Goal: Use online tool/utility: Utilize a website feature to perform a specific function

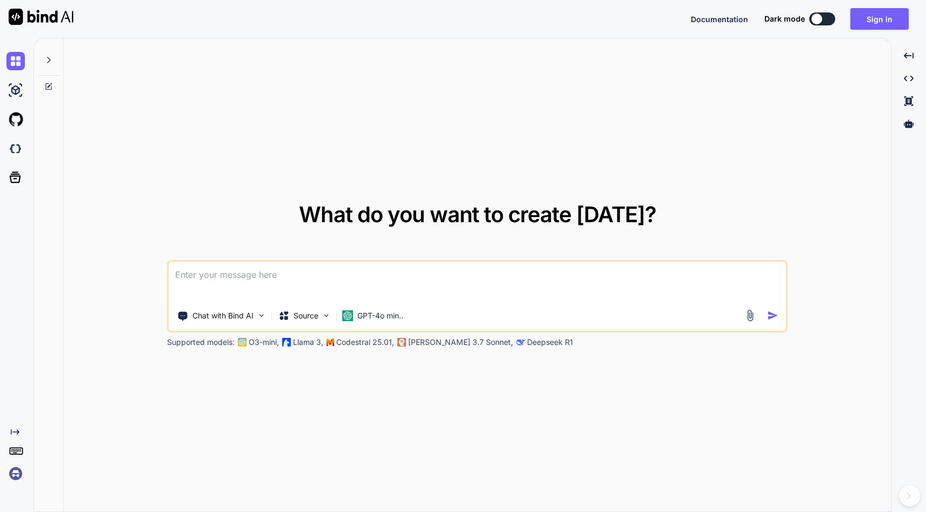
click at [207, 278] on textarea at bounding box center [477, 282] width 617 height 40
paste textarea
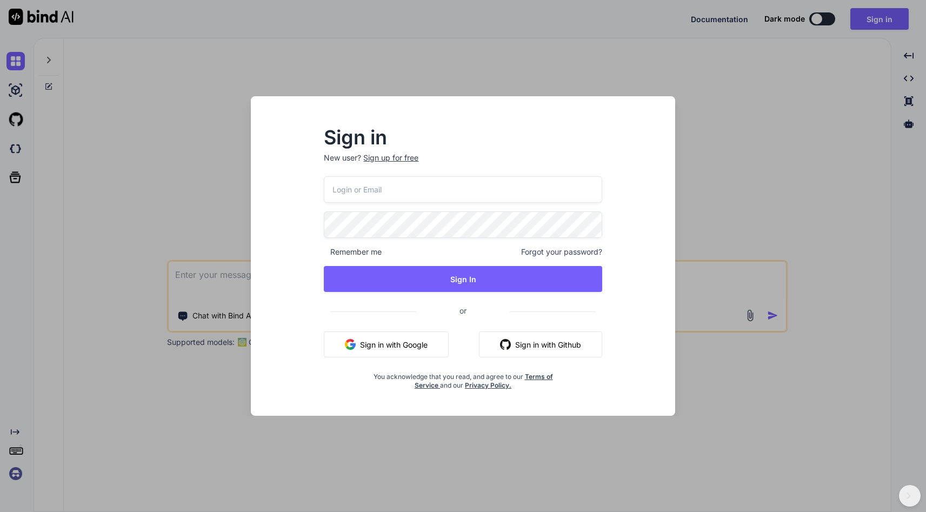
click at [346, 344] on img "button" at bounding box center [350, 344] width 11 height 11
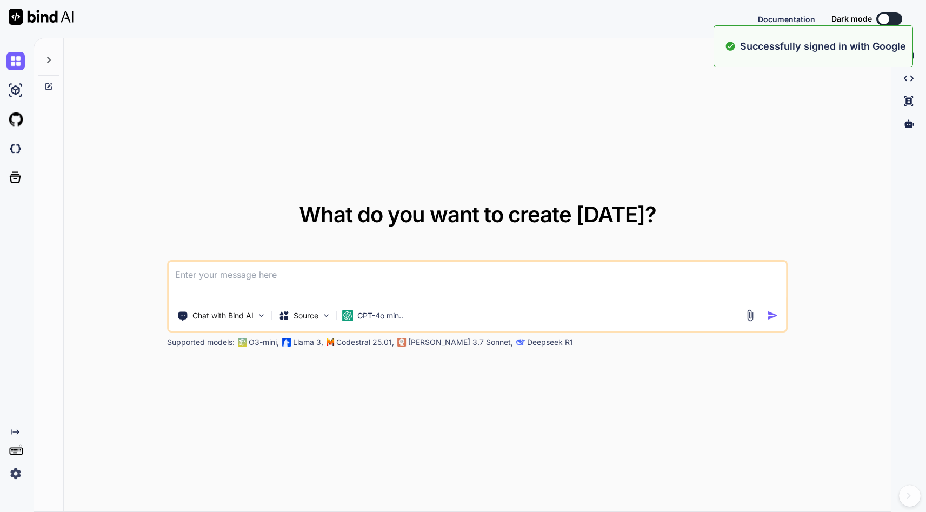
click at [191, 284] on textarea at bounding box center [477, 282] width 617 height 40
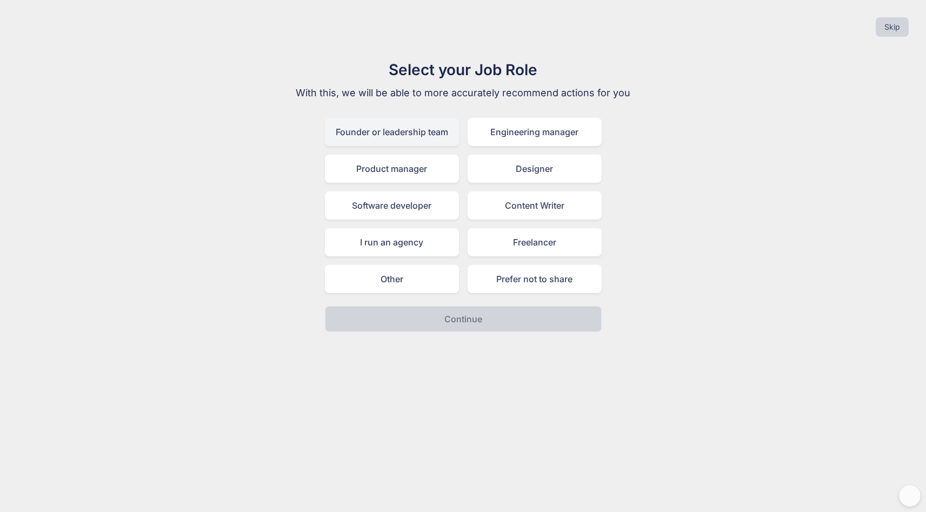
click at [378, 127] on div "Founder or leadership team" at bounding box center [392, 132] width 134 height 28
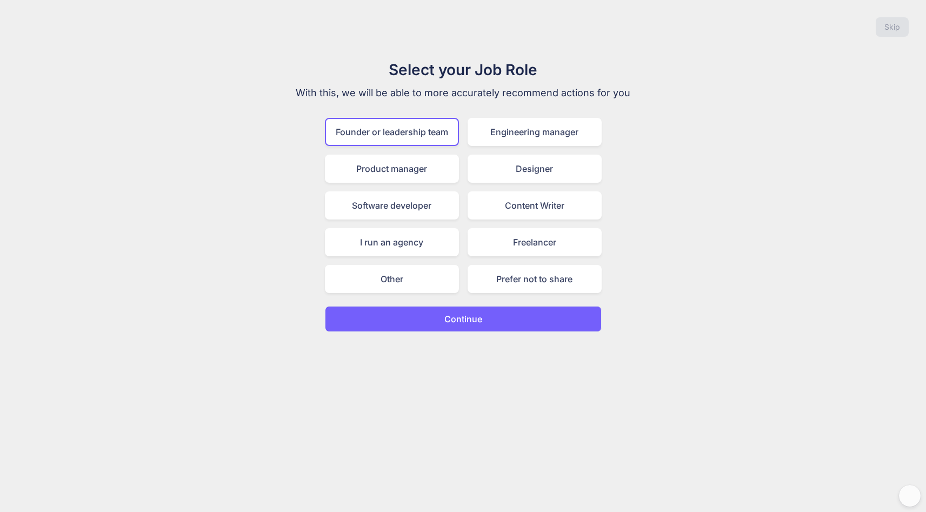
click at [468, 325] on button "Continue" at bounding box center [463, 319] width 277 height 26
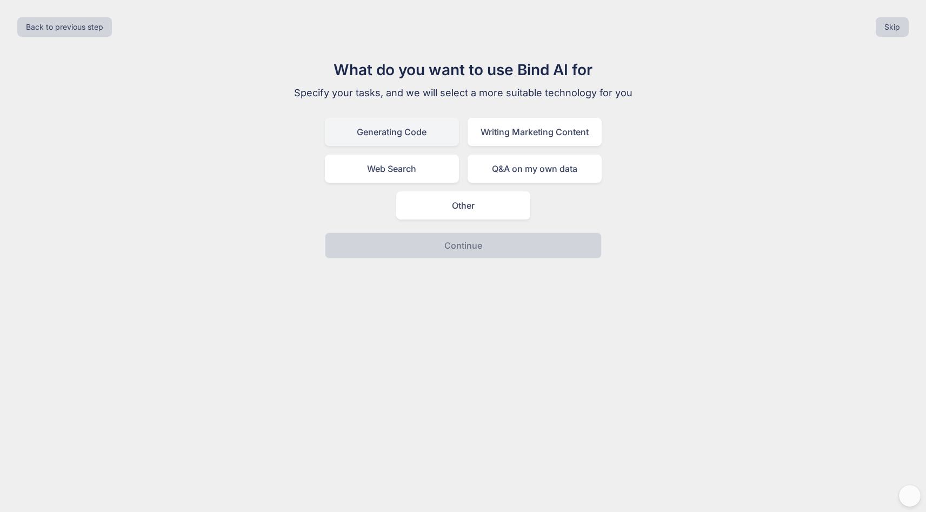
click at [398, 135] on div "Generating Code" at bounding box center [392, 132] width 134 height 28
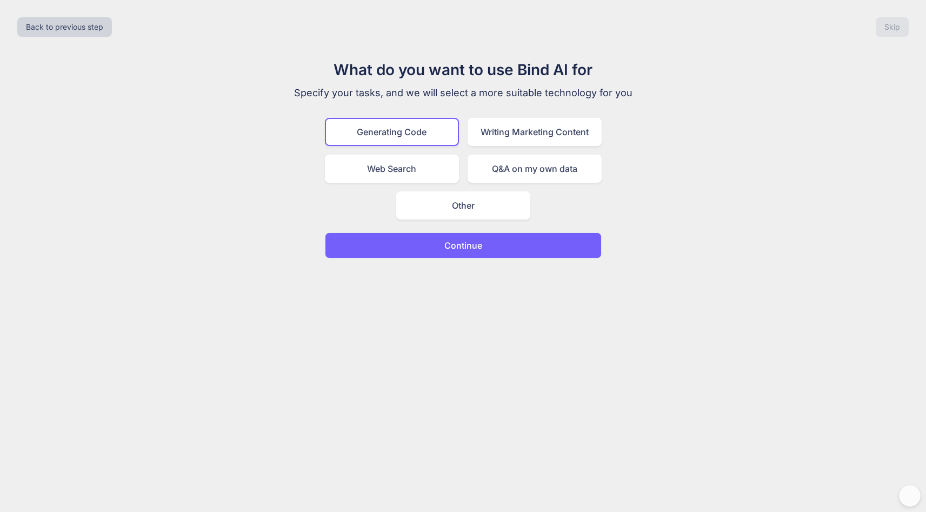
click at [420, 247] on button "Continue" at bounding box center [463, 245] width 277 height 26
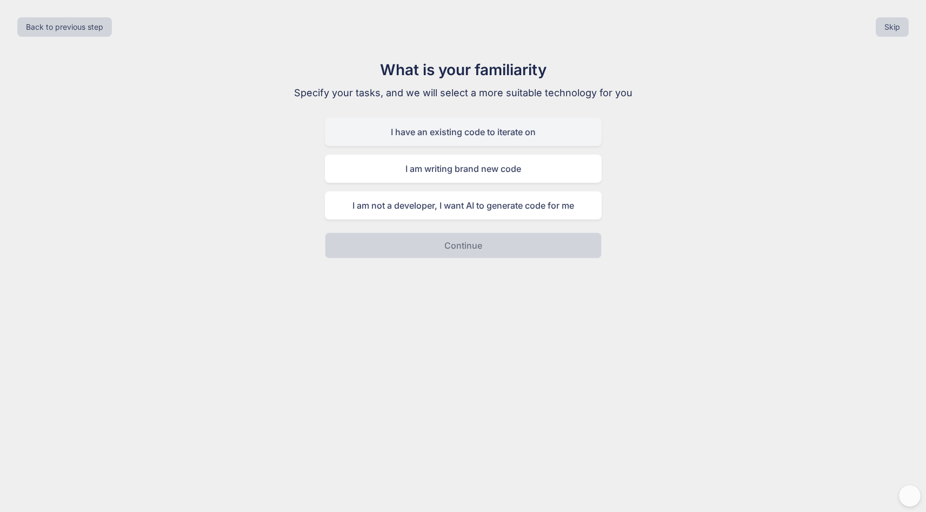
click at [518, 129] on div "I have an existing code to iterate on" at bounding box center [463, 132] width 277 height 28
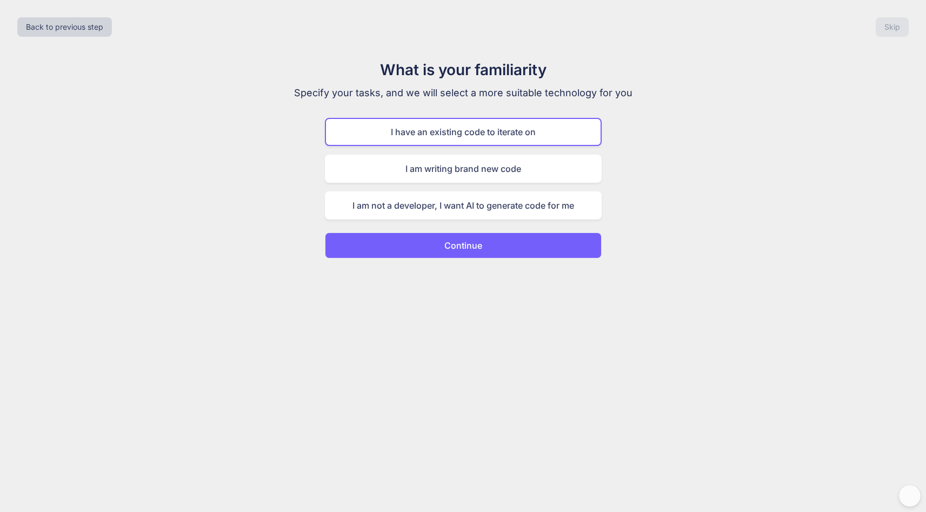
click at [479, 234] on button "Continue" at bounding box center [463, 245] width 277 height 26
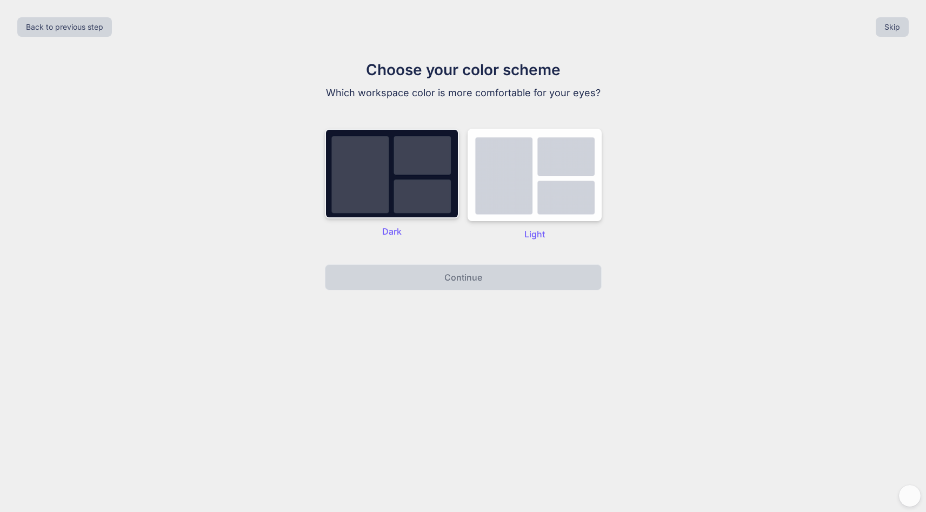
click at [418, 156] on img at bounding box center [392, 174] width 134 height 90
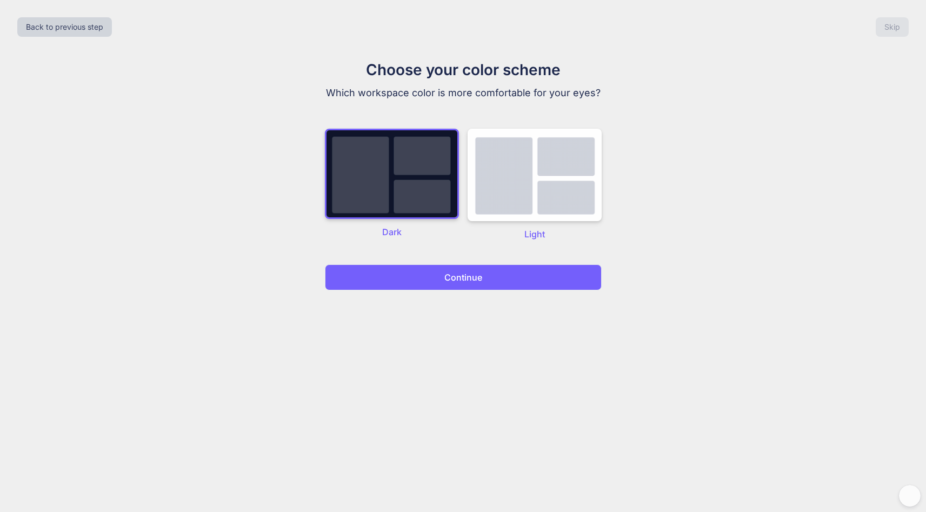
click at [431, 271] on button "Continue" at bounding box center [463, 277] width 277 height 26
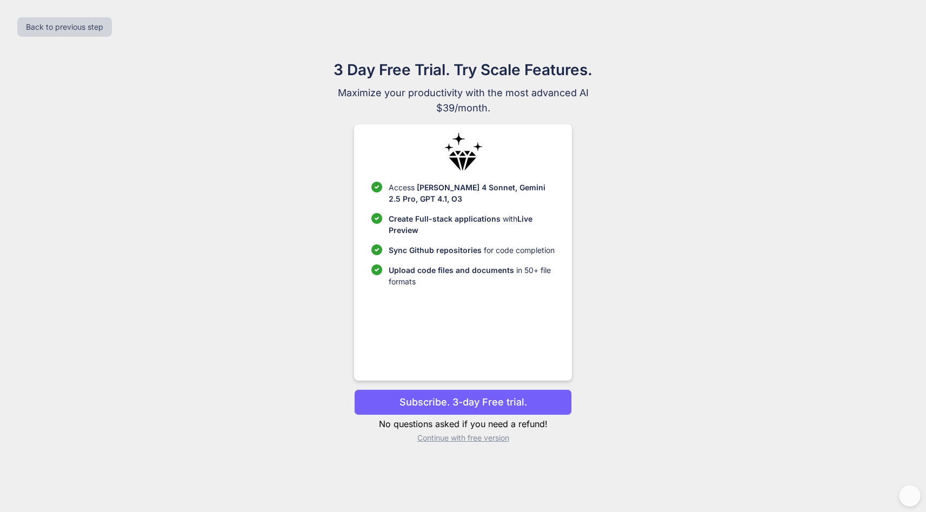
click at [449, 436] on p "Continue with free version" at bounding box center [463, 438] width 218 height 11
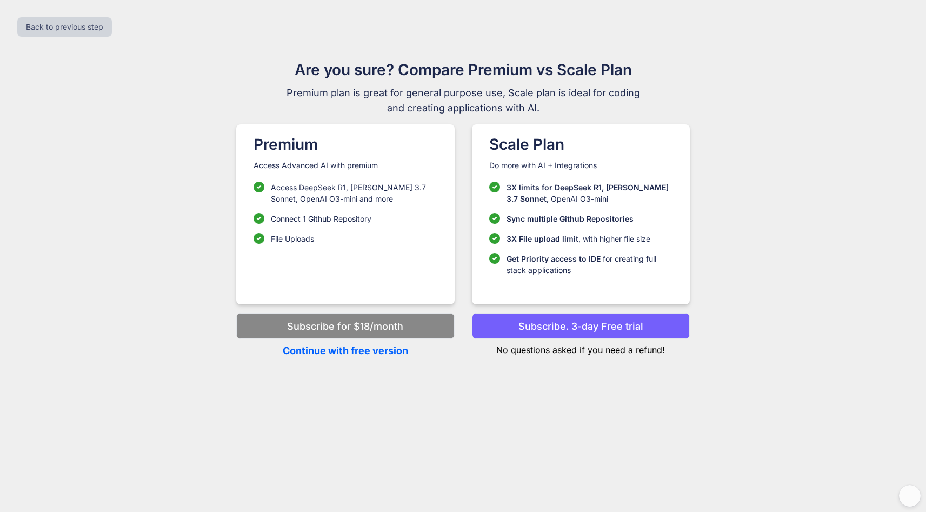
click at [340, 351] on p "Continue with free version" at bounding box center [345, 350] width 218 height 15
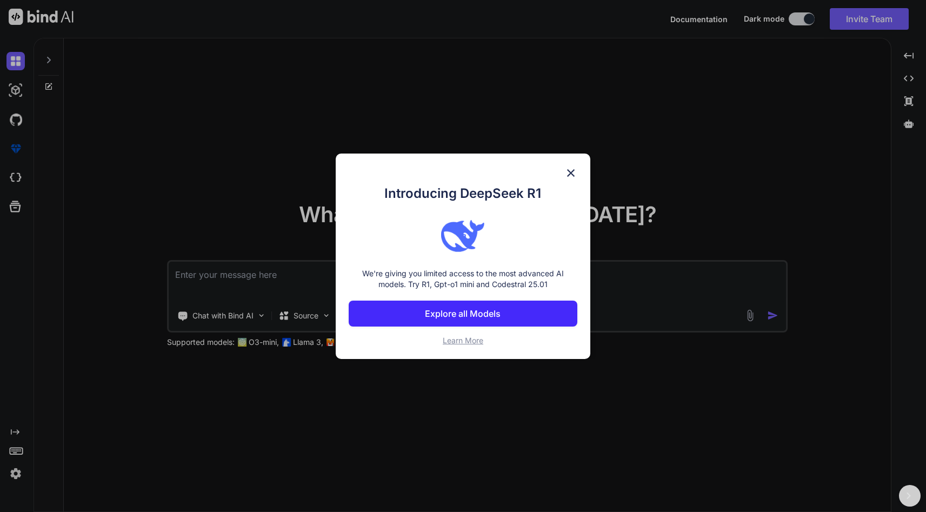
click at [532, 199] on h1 "Introducing DeepSeek R1" at bounding box center [463, 193] width 229 height 19
click at [571, 171] on img at bounding box center [570, 173] width 13 height 13
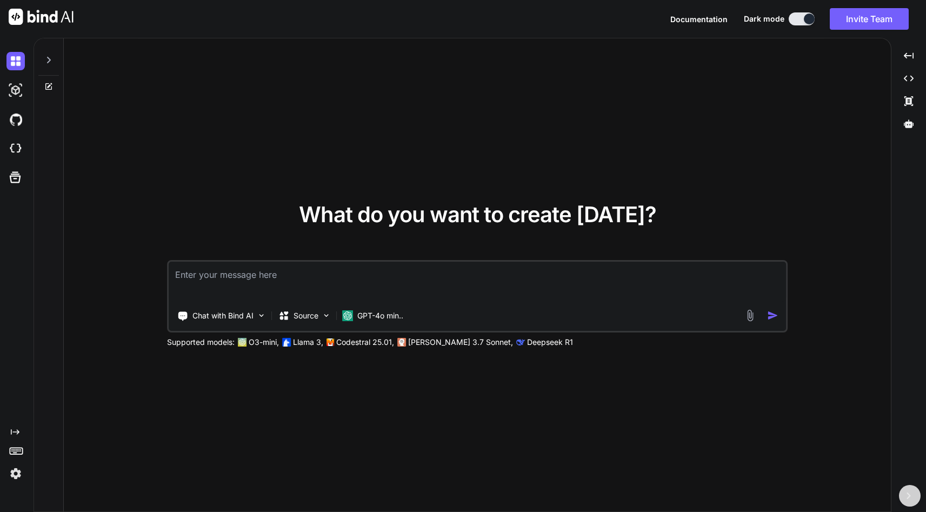
click at [234, 277] on textarea at bounding box center [477, 282] width 617 height 40
paste textarea "I want to build a multi-tenant client project management portal for my agency. …"
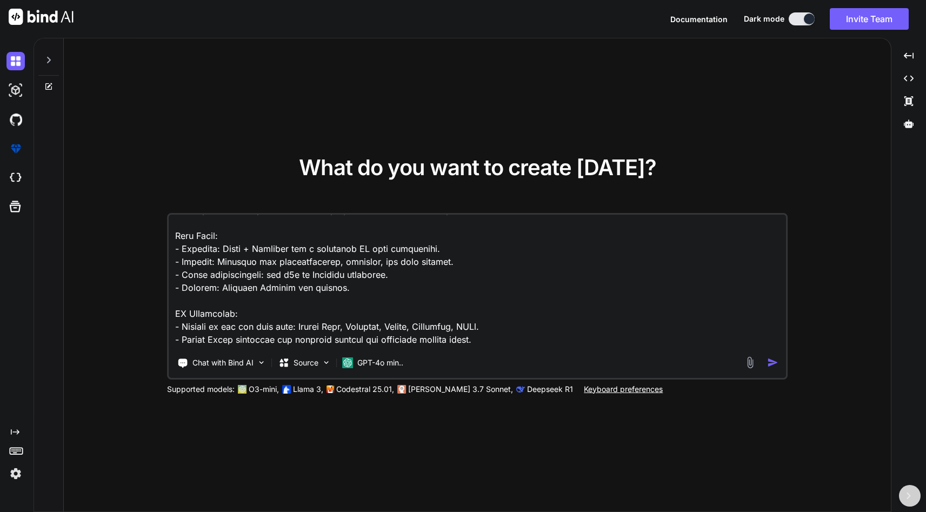
scroll to position [473, 0]
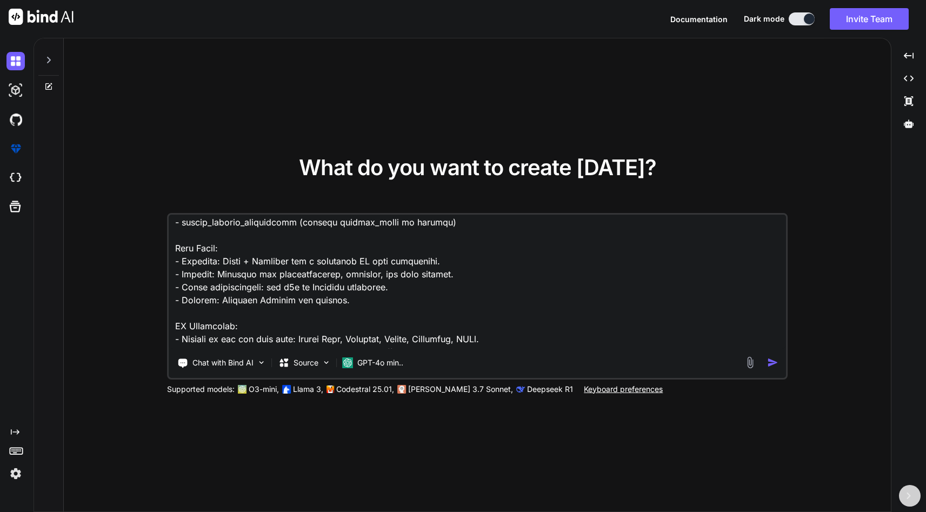
type textarea "I want to build a multi-tenant client project management portal for my agency. …"
click at [771, 364] on img "button" at bounding box center [772, 362] width 11 height 11
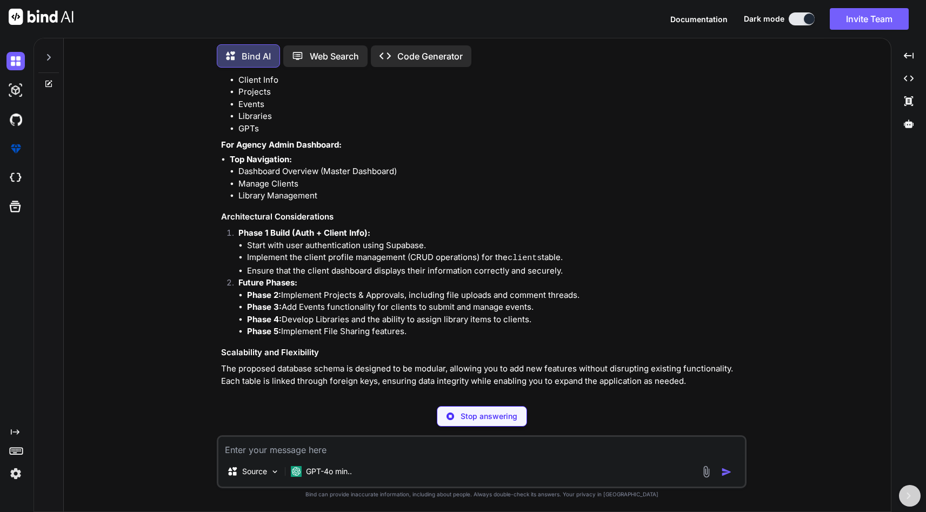
scroll to position [1199, 0]
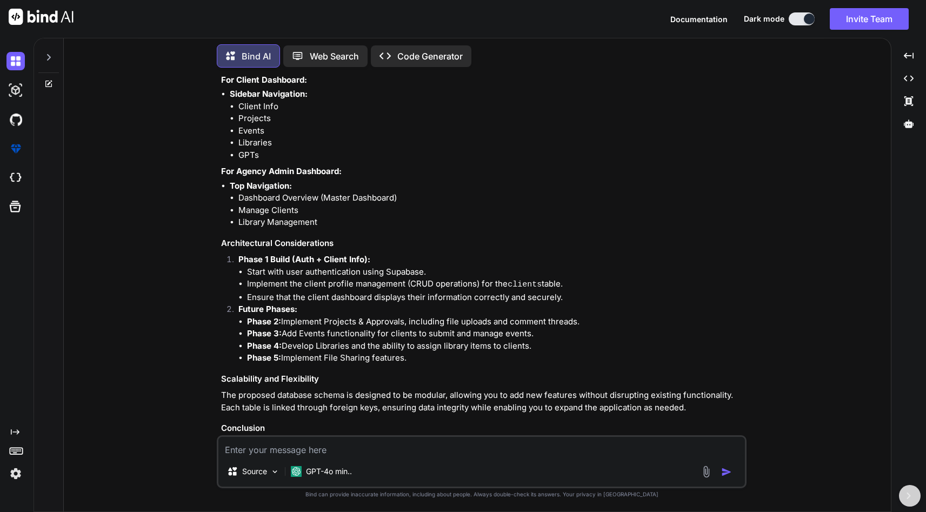
click at [237, 484] on p "Open in Editor" at bounding box center [256, 489] width 51 height 11
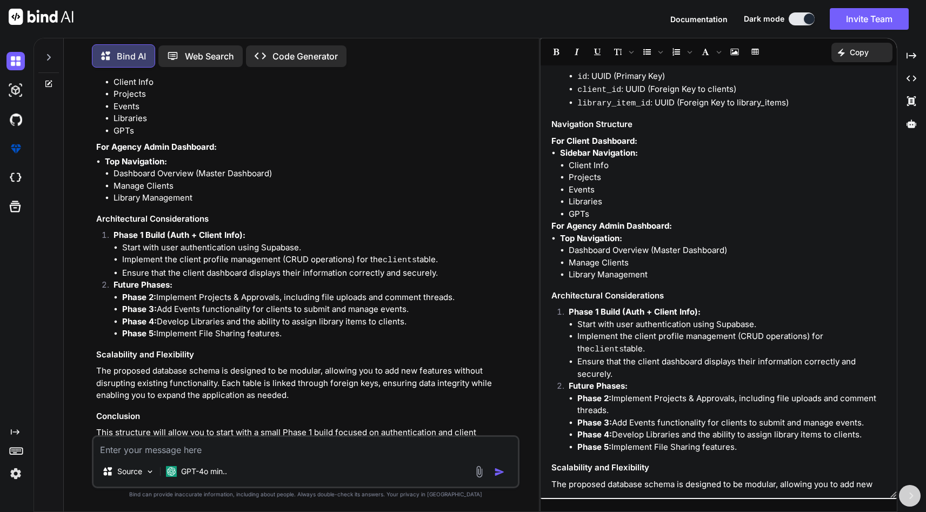
scroll to position [917, 0]
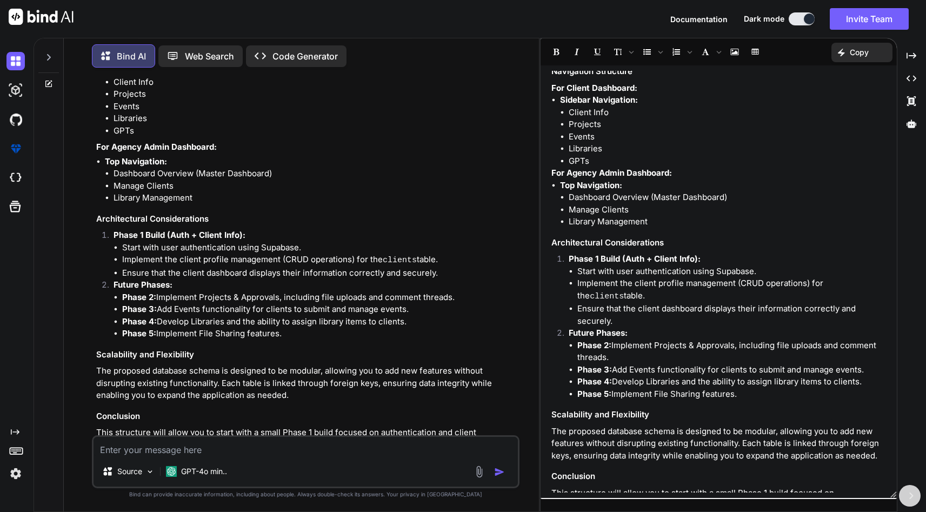
click at [635, 409] on h3 "Scalability and Flexibility" at bounding box center [718, 415] width 334 height 12
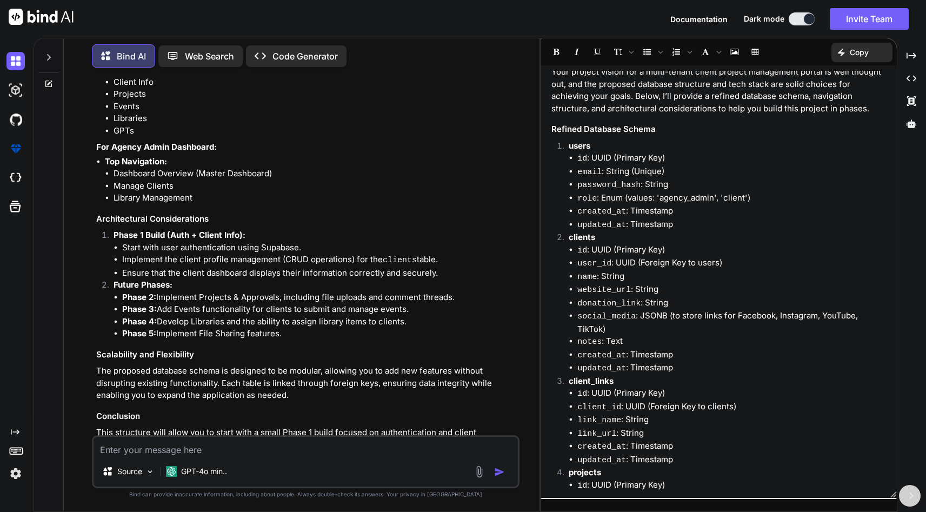
scroll to position [0, 0]
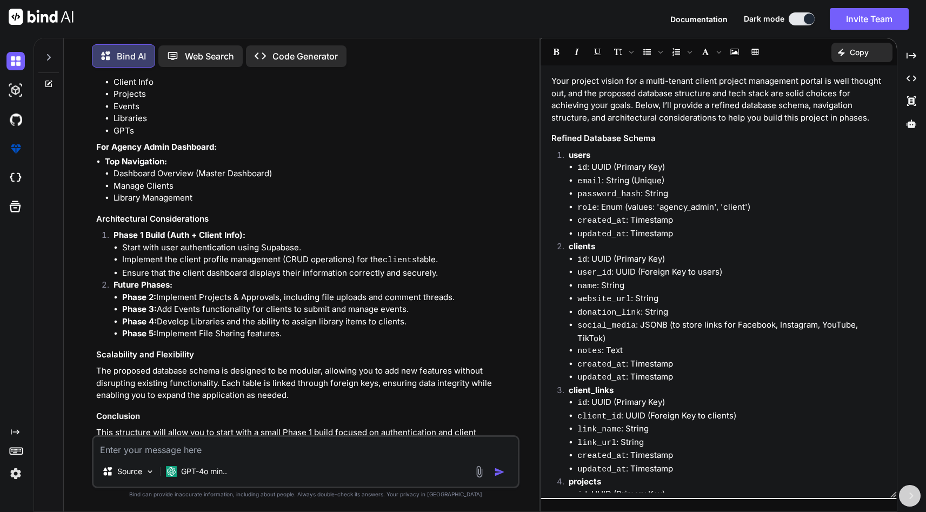
click at [169, 447] on textarea at bounding box center [306, 446] width 424 height 19
type textarea "how can I see this in preview"
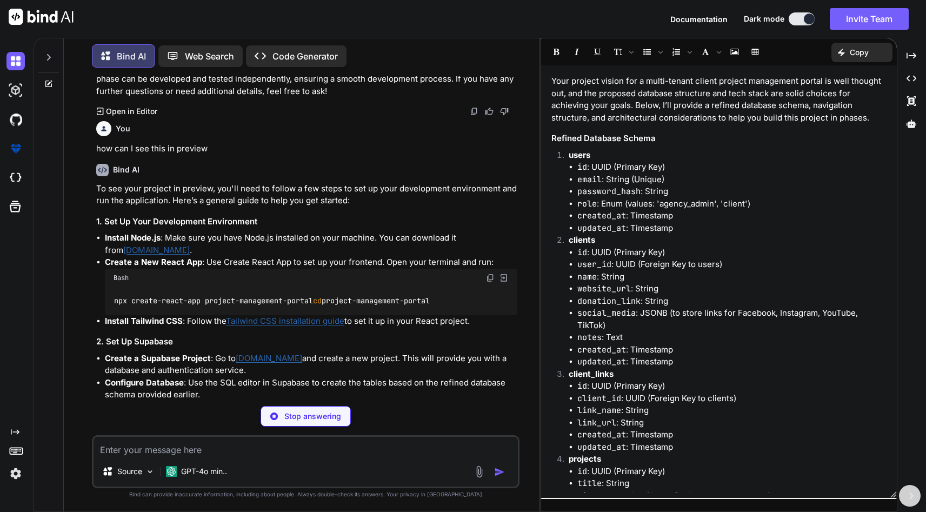
scroll to position [1615, 0]
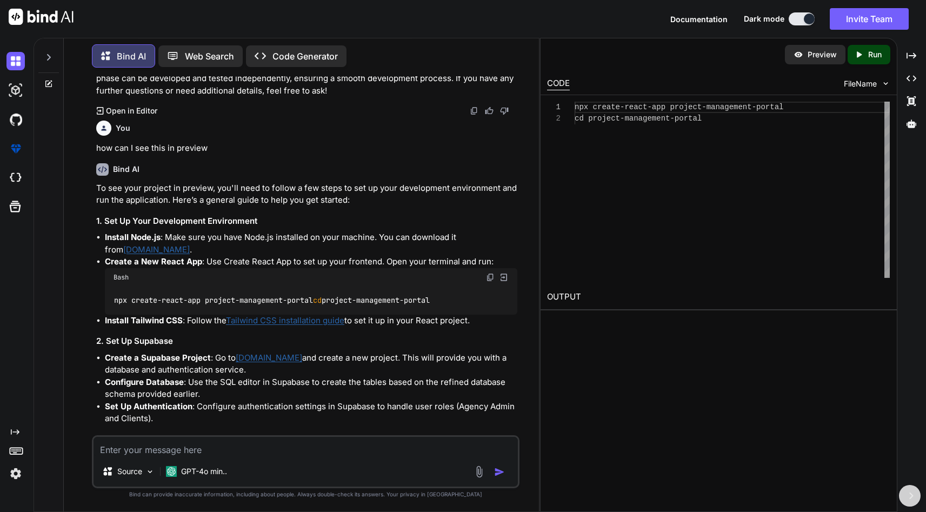
click at [857, 56] on icon at bounding box center [859, 54] width 5 height 6
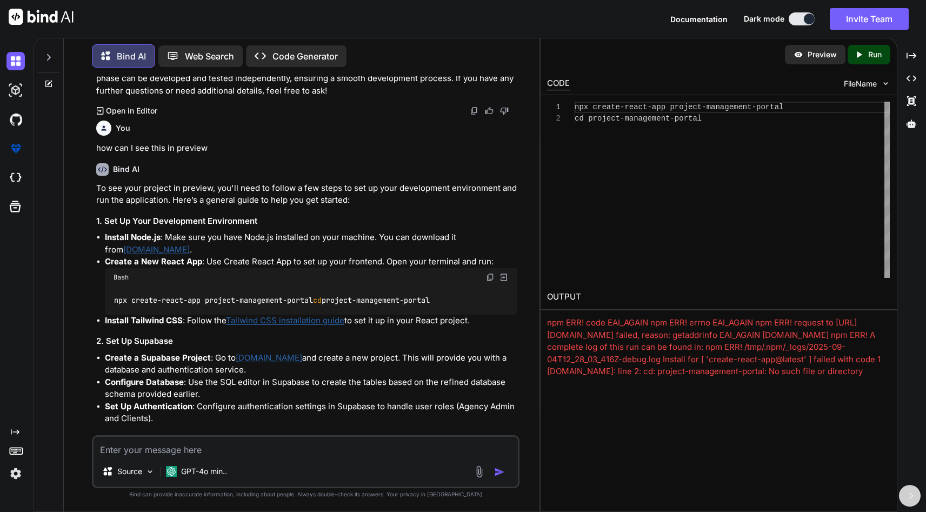
click at [821, 57] on p "Preview" at bounding box center [822, 54] width 29 height 11
click at [870, 55] on p "Run" at bounding box center [875, 54] width 14 height 11
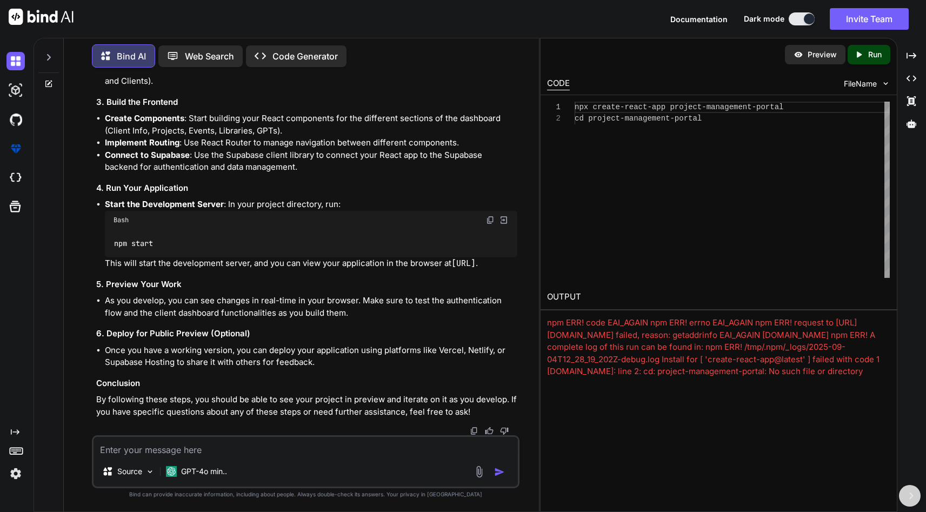
scroll to position [1976, 0]
drag, startPoint x: 105, startPoint y: 265, endPoint x: 224, endPoint y: 259, distance: 119.1
click at [224, 259] on li "Start the Development Server : In your project directory, run: Bash npm start T…" at bounding box center [311, 233] width 413 height 71
copy li "[URL] ."
